Goal: Task Accomplishment & Management: Use online tool/utility

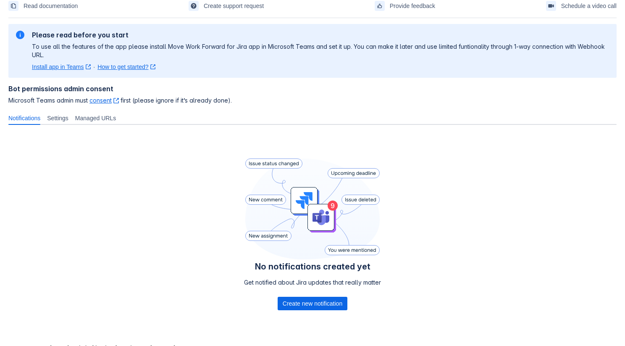
scroll to position [63, 0]
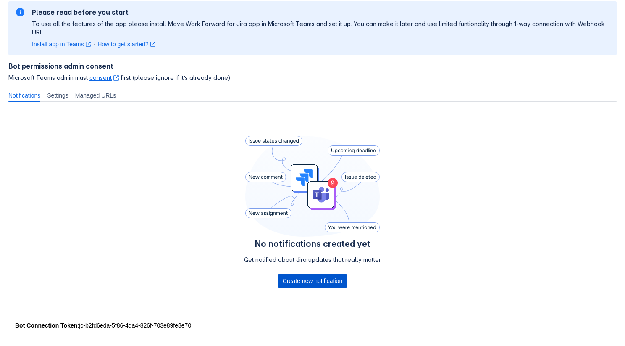
click at [320, 275] on span "Create new notification" at bounding box center [313, 280] width 60 height 13
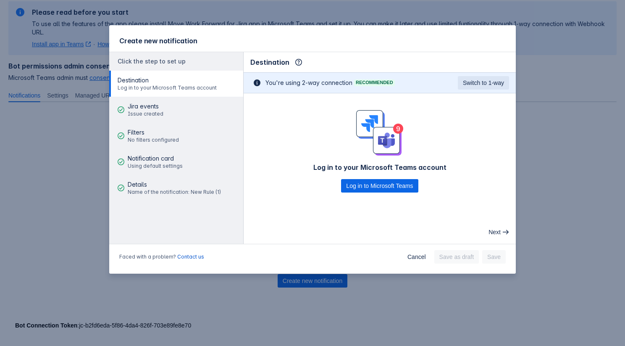
click at [81, 87] on div "Create new notification Click the step to set up Destination Log in to your Mic…" at bounding box center [312, 173] width 625 height 346
click at [421, 258] on span "Cancel" at bounding box center [417, 256] width 18 height 13
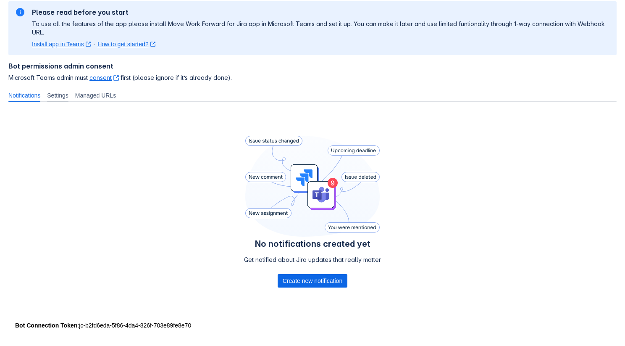
click at [52, 100] on div "Settings" at bounding box center [58, 95] width 28 height 13
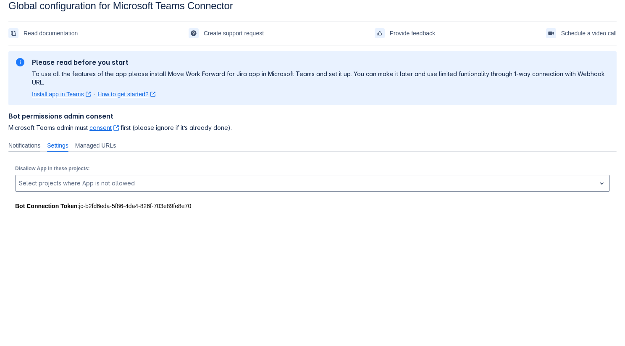
click at [27, 145] on span "Notifications" at bounding box center [24, 145] width 32 height 8
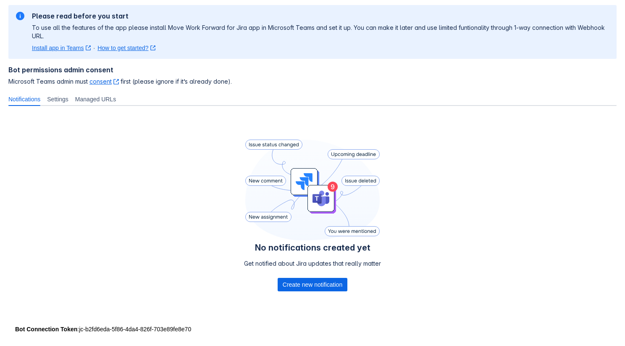
scroll to position [66, 0]
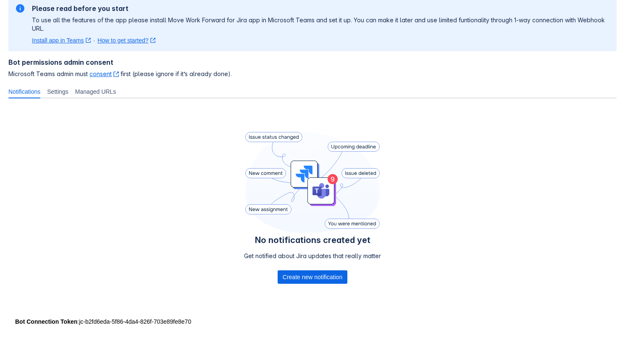
click at [80, 322] on div "Bot Connection Token : jc-b2fd6eda-5f86-4da4-826f-703e89fe8e70" at bounding box center [312, 321] width 595 height 8
drag, startPoint x: 82, startPoint y: 322, endPoint x: 205, endPoint y: 323, distance: 123.5
click at [205, 323] on div "Bot Connection Token : jc-b2fd6eda-5f86-4da4-826f-703e89fe8e70" at bounding box center [312, 321] width 595 height 8
copy div "jc-b2fd6eda-5f86-4da4-826f-703e89fe8e70"
click at [312, 274] on span "Create new notification" at bounding box center [313, 276] width 60 height 13
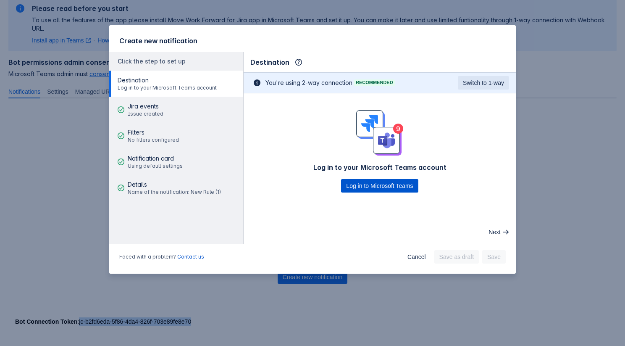
click at [397, 191] on span "Log in to Microsoft Teams" at bounding box center [379, 185] width 67 height 13
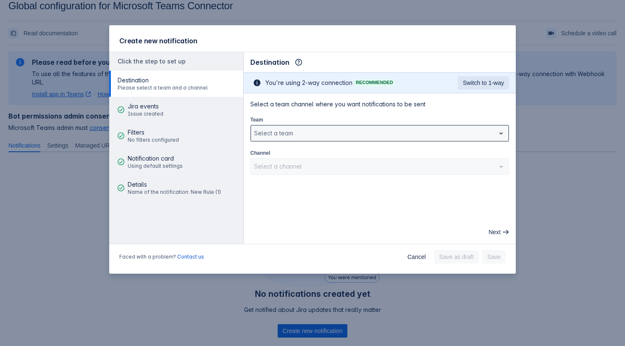
click at [363, 141] on div "Select a team" at bounding box center [379, 133] width 259 height 17
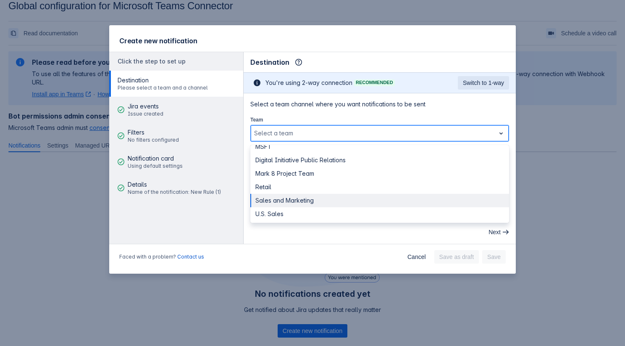
scroll to position [10, 0]
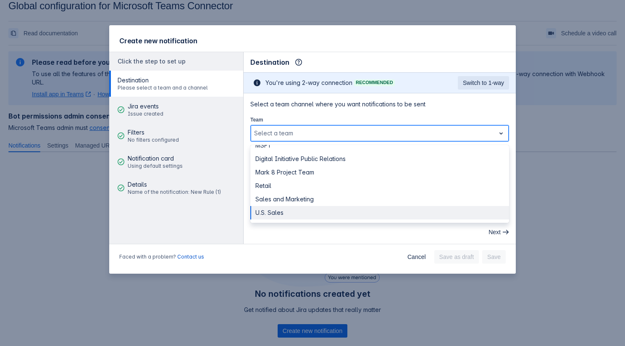
click at [295, 213] on div "U.S. Sales" at bounding box center [379, 212] width 259 height 13
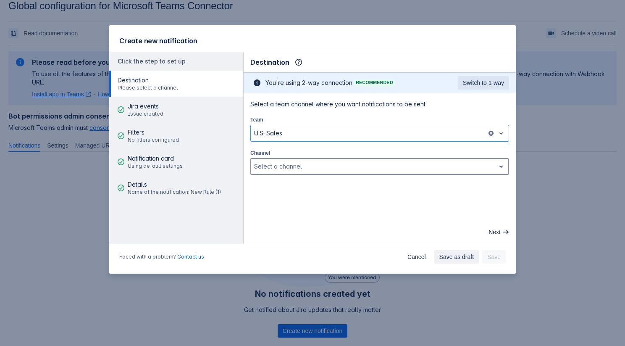
click at [307, 170] on div at bounding box center [373, 166] width 238 height 10
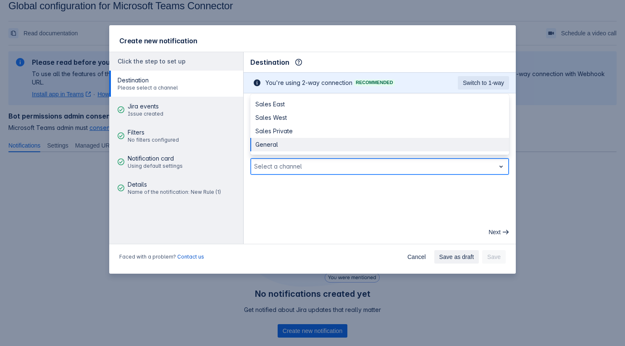
click at [312, 142] on div "General" at bounding box center [379, 144] width 259 height 13
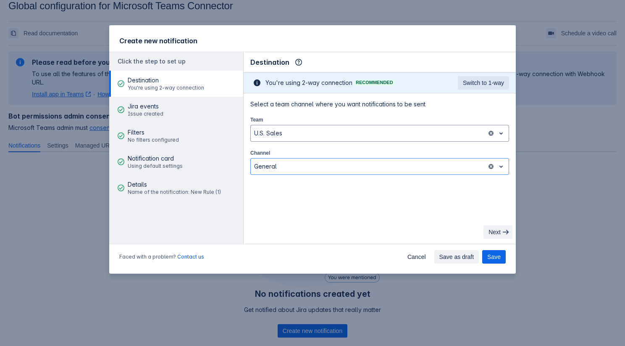
click at [491, 234] on span "Next" at bounding box center [495, 231] width 12 height 13
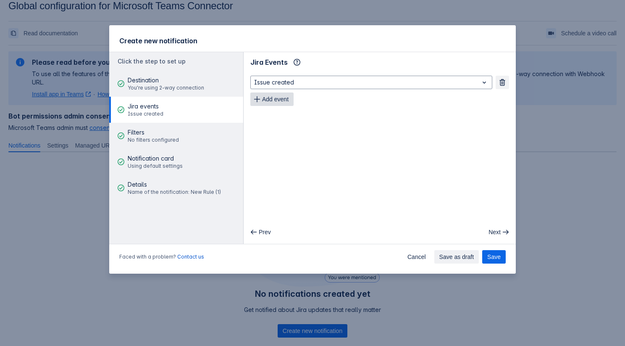
click at [285, 99] on span "Add event" at bounding box center [275, 98] width 26 height 13
click at [281, 116] on span "Add event" at bounding box center [275, 115] width 26 height 13
click at [504, 234] on span "button" at bounding box center [505, 232] width 7 height 7
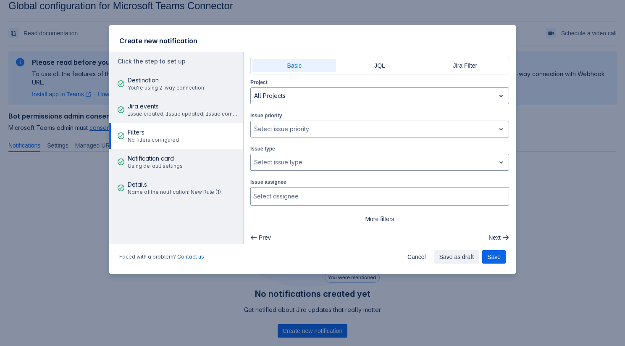
scroll to position [20, 0]
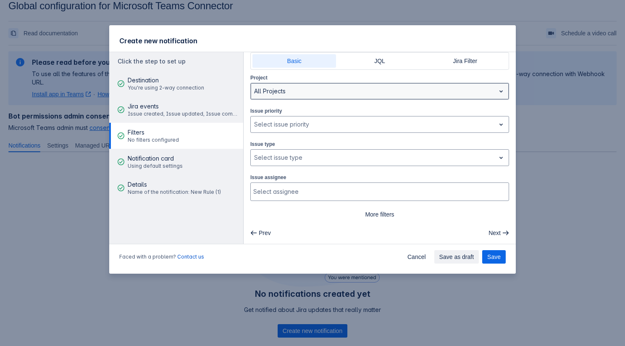
click at [346, 94] on div at bounding box center [373, 91] width 238 height 10
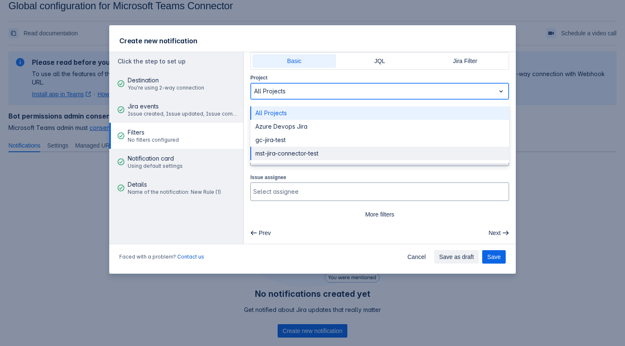
click at [341, 150] on div "mst-jira-connector-test" at bounding box center [379, 153] width 259 height 13
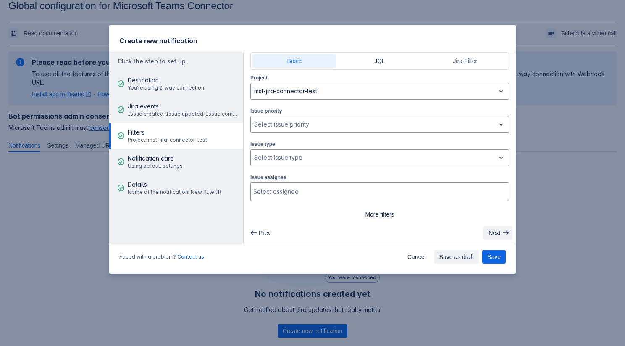
click at [492, 235] on span "Next" at bounding box center [495, 232] width 12 height 13
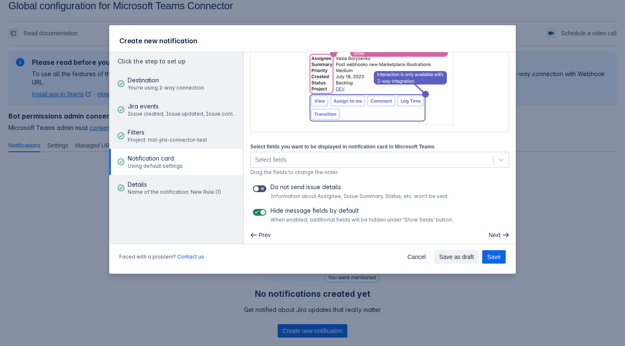
scroll to position [100, 0]
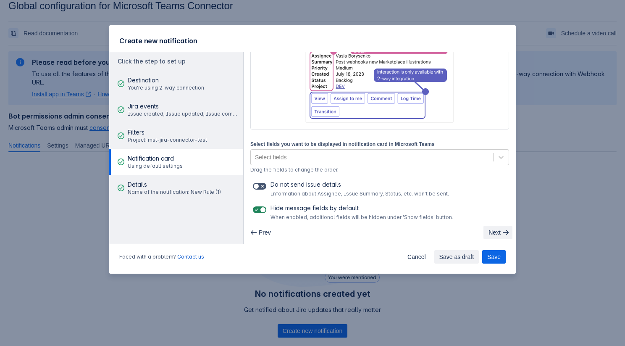
click at [494, 233] on span "Next" at bounding box center [495, 232] width 12 height 13
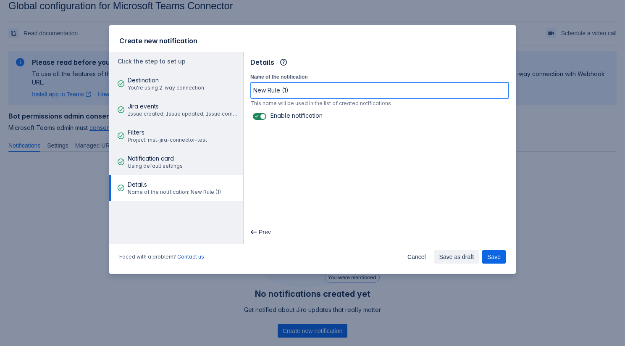
drag, startPoint x: 318, startPoint y: 92, endPoint x: 260, endPoint y: 92, distance: 58.4
click at [260, 92] on input "New Rule (1)" at bounding box center [380, 90] width 258 height 15
type input "U.S. General Chat - Bot Rule"
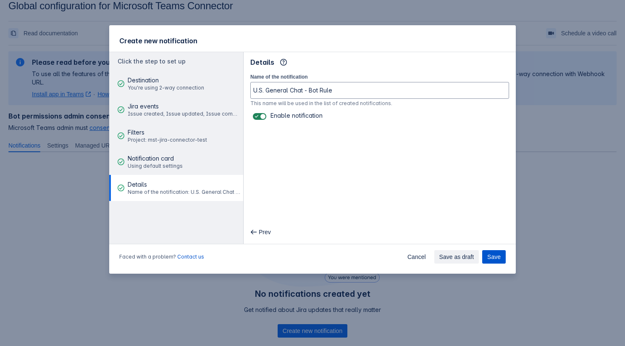
click at [493, 255] on span "Save" at bounding box center [493, 256] width 13 height 13
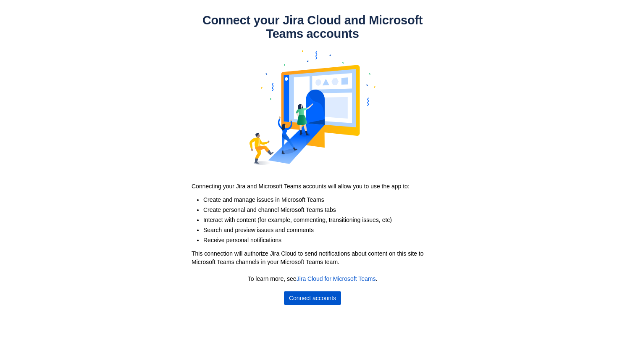
click at [307, 294] on span "Connect accounts" at bounding box center [312, 297] width 47 height 13
